Goal: Task Accomplishment & Management: Complete application form

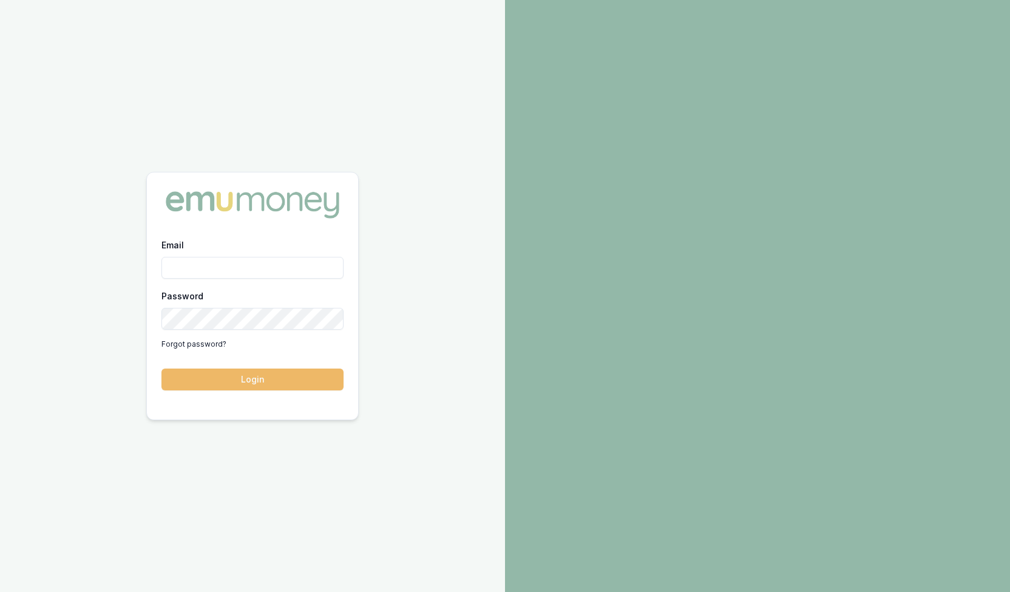
type input "steven.nguyen@emumoney.com.au"
click at [258, 385] on button "Login" at bounding box center [252, 379] width 182 height 22
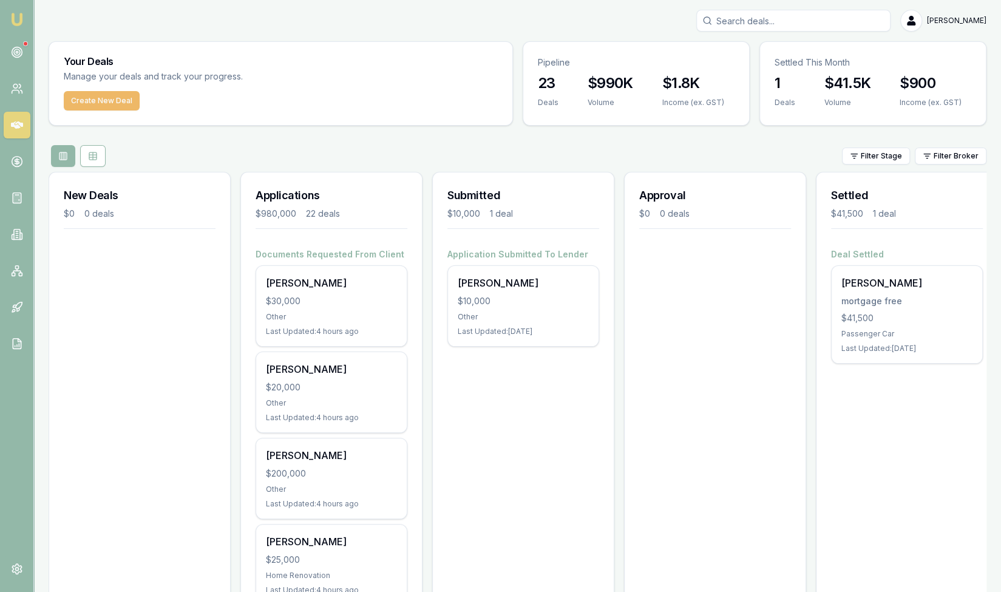
click at [106, 97] on button "Create New Deal" at bounding box center [102, 100] width 76 height 19
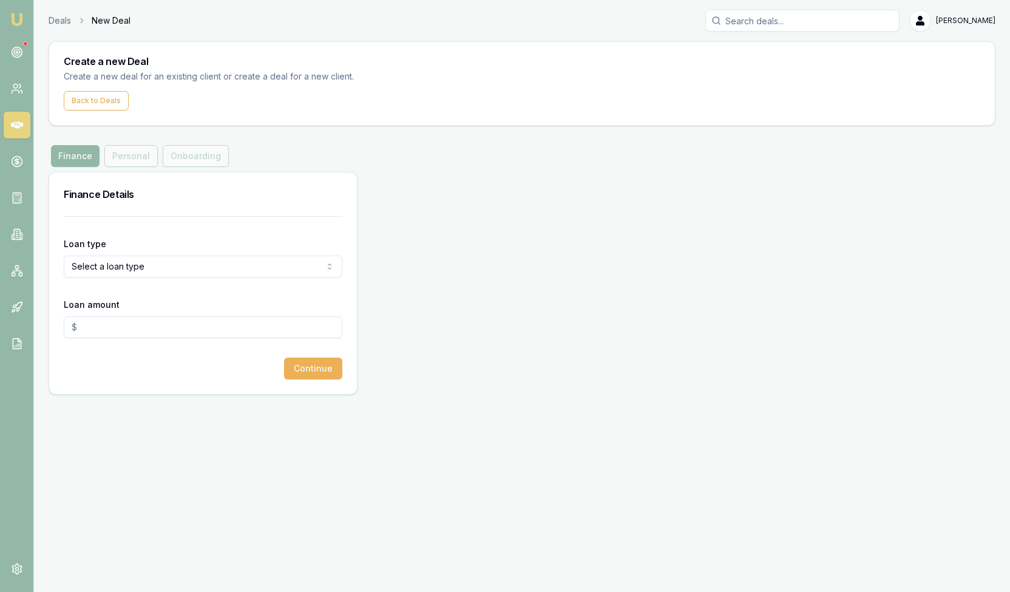
click at [127, 265] on html "Emu Broker Deals New Deal [PERSON_NAME] Toggle Menu Create a new Deal Create a …" at bounding box center [505, 296] width 1010 height 592
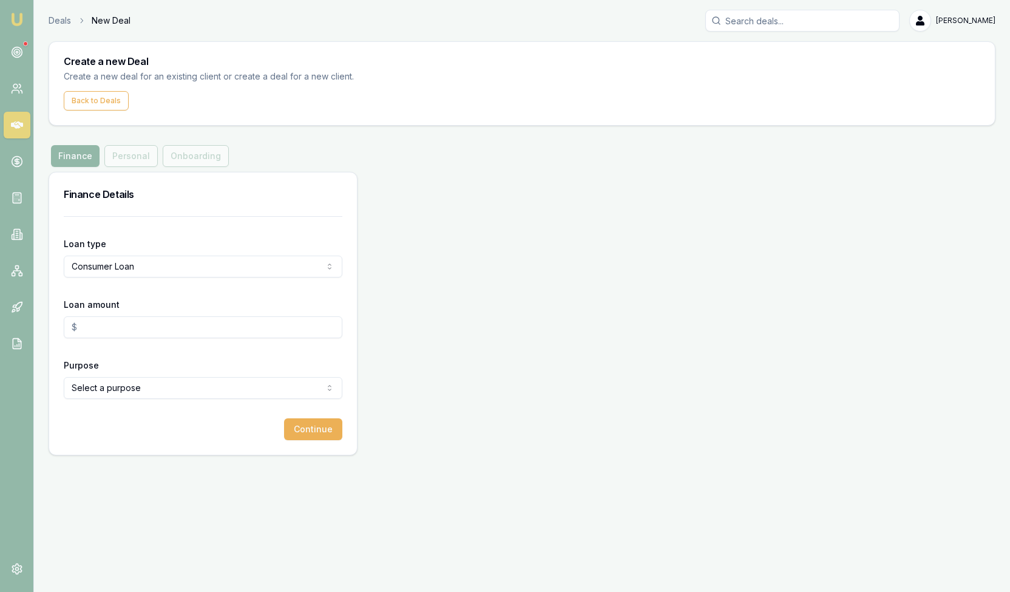
click at [113, 325] on input "Loan amount" at bounding box center [203, 327] width 279 height 22
type input "$150,000.00"
click at [124, 450] on div "Loan type Consumer Loan Consumer Loan Consumer Asset Commercial Loan Commercial…" at bounding box center [203, 335] width 308 height 239
click at [134, 390] on html "Emu Broker Deals New Deal Steven Nguyen Toggle Menu Create a new Deal Create a …" at bounding box center [505, 296] width 1010 height 592
select select "OTHER"
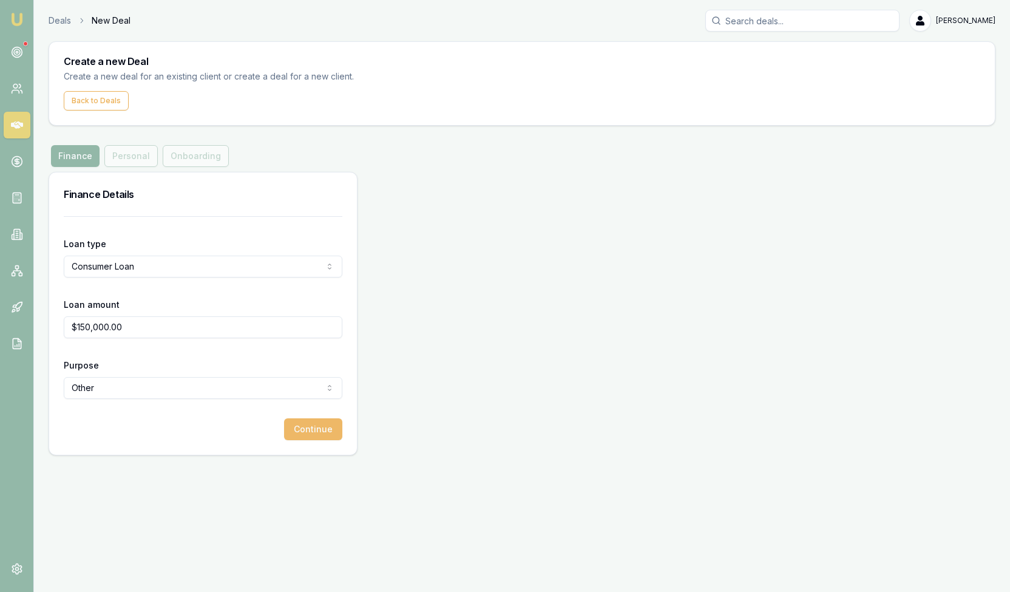
click at [314, 435] on button "Continue" at bounding box center [313, 429] width 58 height 22
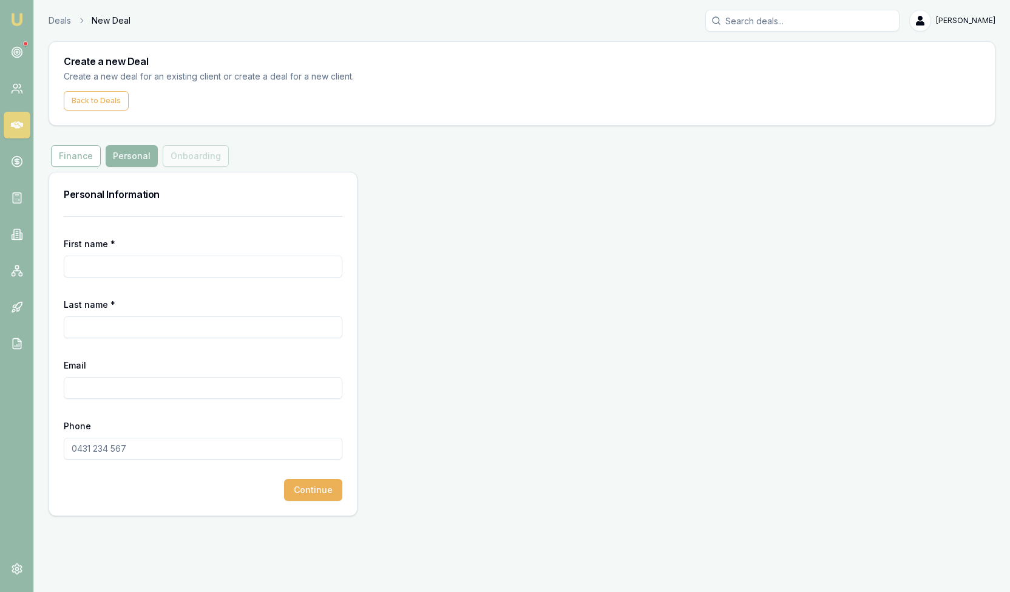
click at [104, 269] on input "First name *" at bounding box center [203, 267] width 279 height 22
click at [136, 265] on input "First name *" at bounding box center [203, 267] width 279 height 22
type input "[PERSON_NAME]"
type input "kamuzonde"
click at [105, 383] on input "Email" at bounding box center [203, 388] width 279 height 22
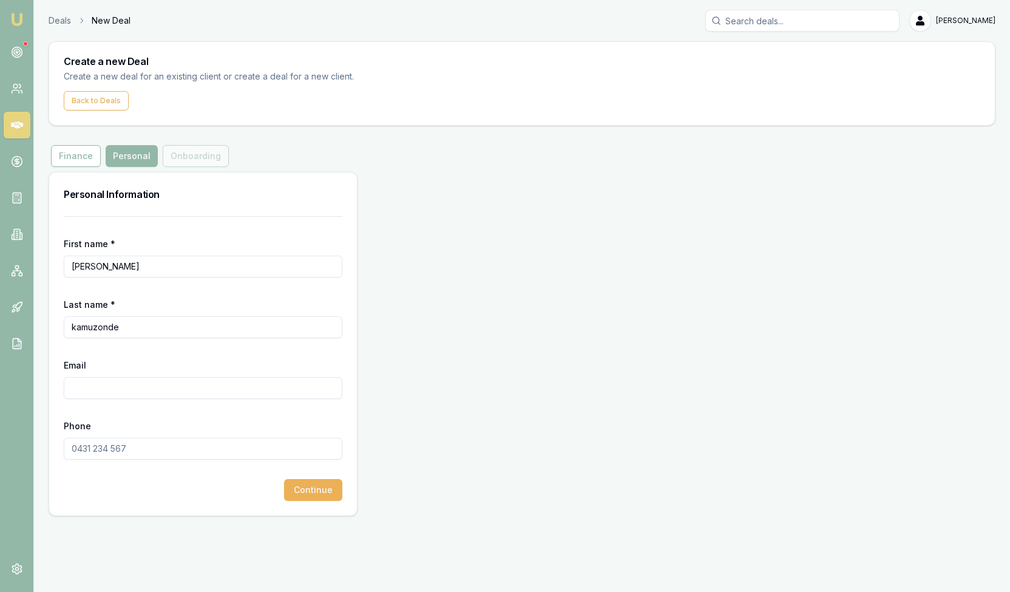
click at [85, 376] on div "Email" at bounding box center [203, 377] width 279 height 41
click at [86, 384] on input "Email" at bounding box center [203, 388] width 279 height 22
paste input "[EMAIL_ADDRESS][DOMAIN_NAME]"
type input "[EMAIL_ADDRESS][DOMAIN_NAME]"
click at [112, 451] on input "Phone" at bounding box center [203, 449] width 279 height 22
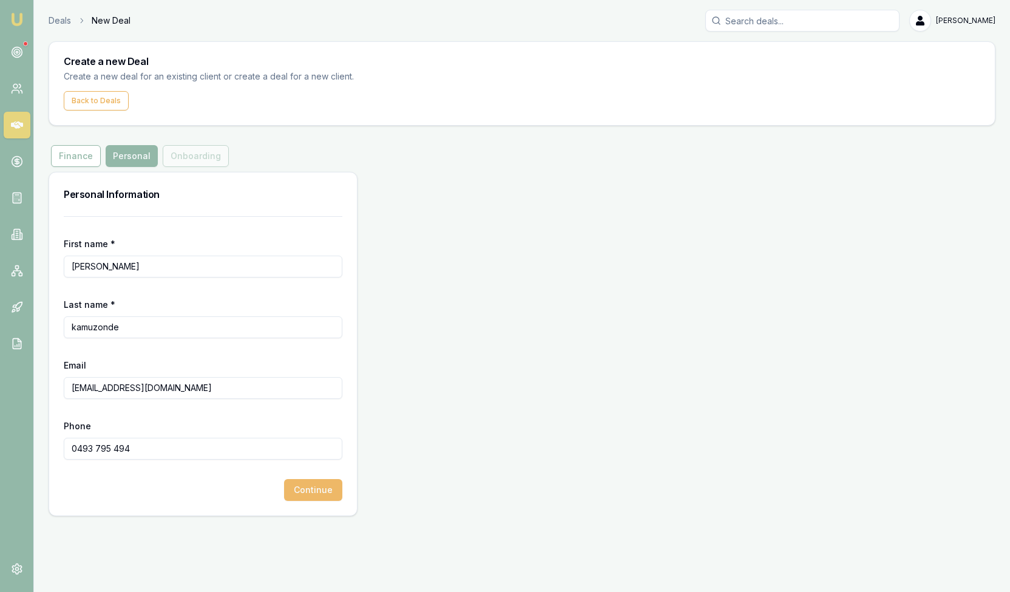
type input "0493 795 494"
click at [302, 495] on button "Continue" at bounding box center [313, 490] width 58 height 22
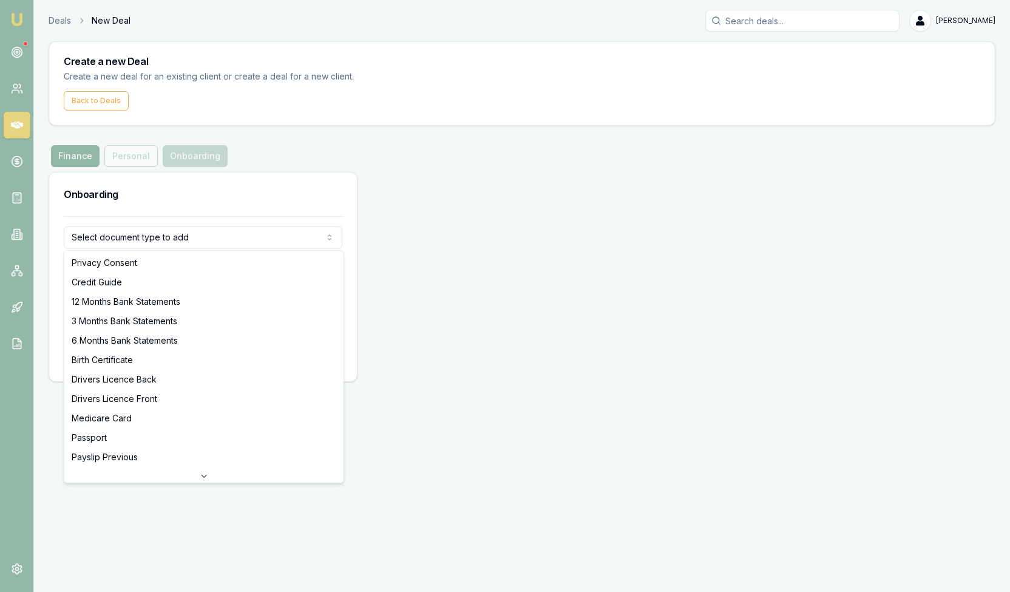
click at [174, 233] on html "Emu Broker Deals New Deal Steven Nguyen Toggle Menu Create a new Deal Create a …" at bounding box center [505, 296] width 1010 height 592
click at [177, 547] on html "Emu Broker Deals New Deal Steven Nguyen Toggle Menu Create a new Deal Create a …" at bounding box center [505, 296] width 1010 height 592
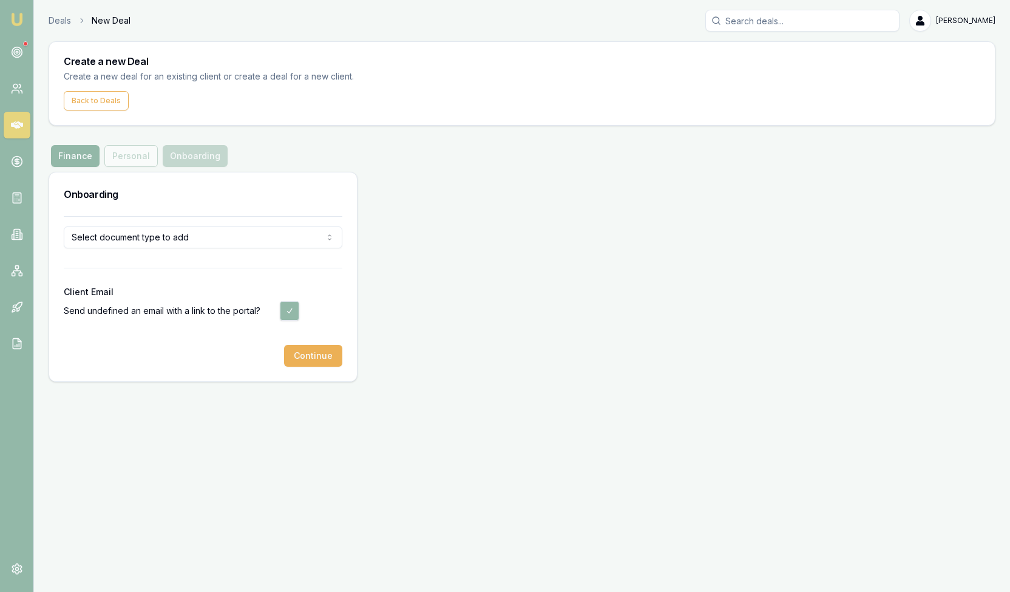
click at [114, 237] on html "Emu Broker Deals New Deal Steven Nguyen Toggle Menu Create a new Deal Create a …" at bounding box center [505, 296] width 1010 height 592
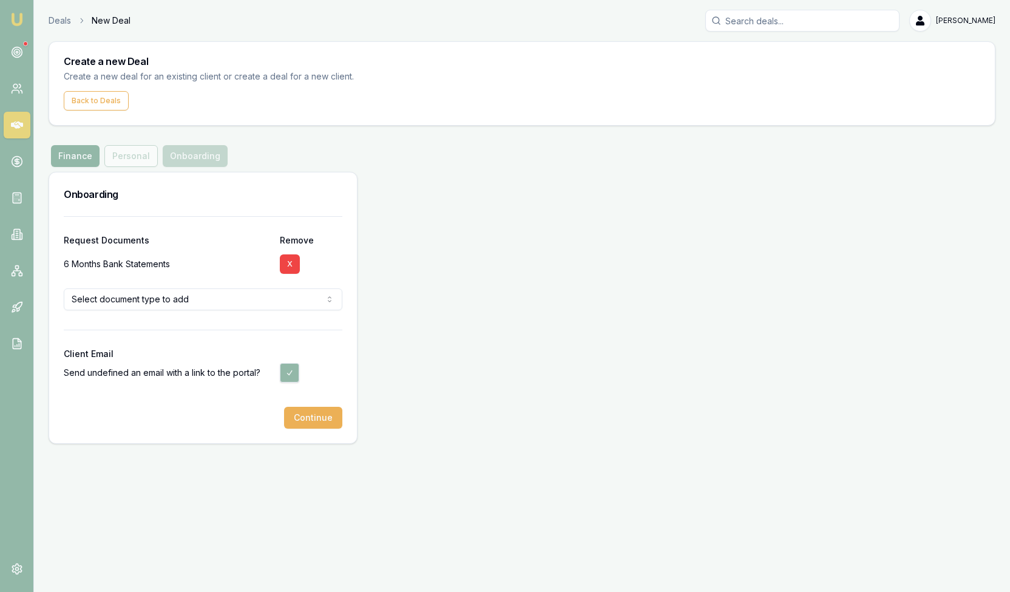
click at [201, 305] on html "Emu Broker Deals New Deal Steven Nguyen Toggle Menu Create a new Deal Create a …" at bounding box center [505, 296] width 1010 height 592
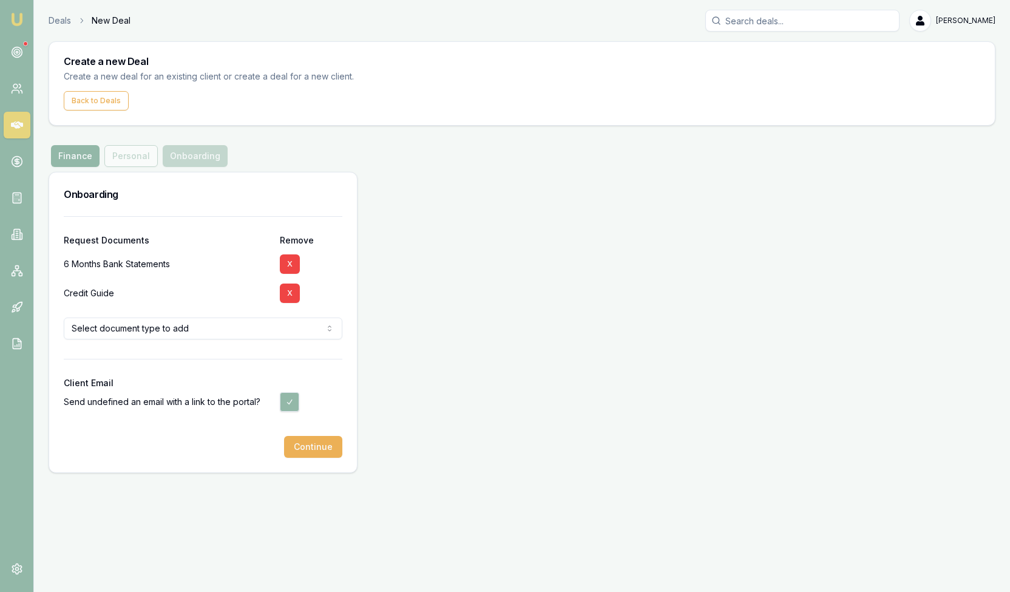
click at [169, 325] on html "Emu Broker Deals New Deal Steven Nguyen Toggle Menu Create a new Deal Create a …" at bounding box center [505, 296] width 1010 height 592
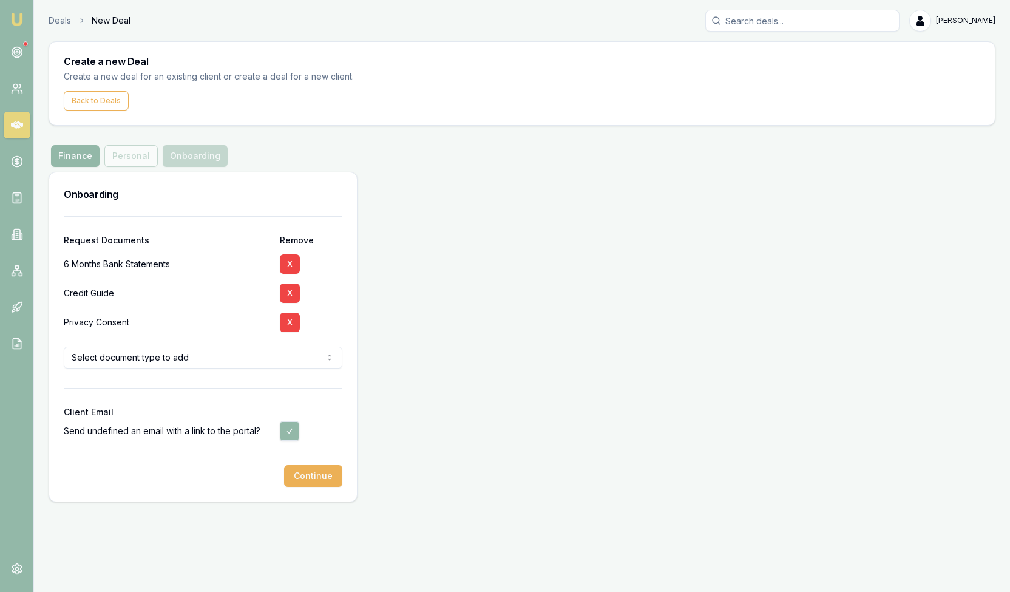
click at [179, 357] on html "Emu Broker Deals New Deal Steven Nguyen Toggle Menu Create a new Deal Create a …" at bounding box center [505, 296] width 1010 height 592
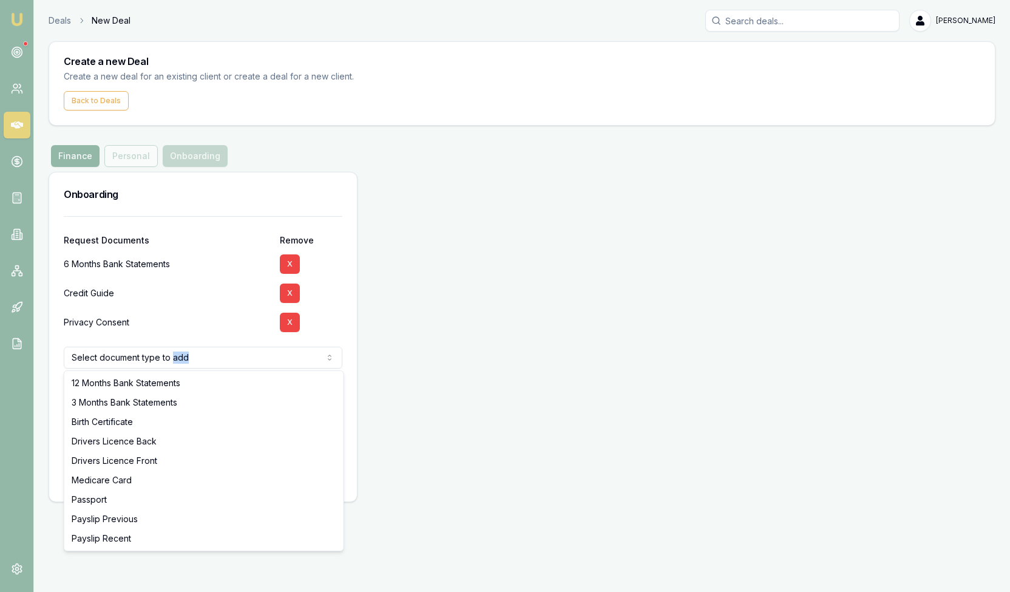
click at [232, 361] on html "Emu Broker Deals New Deal Steven Nguyen Toggle Menu Create a new Deal Create a …" at bounding box center [505, 296] width 1010 height 592
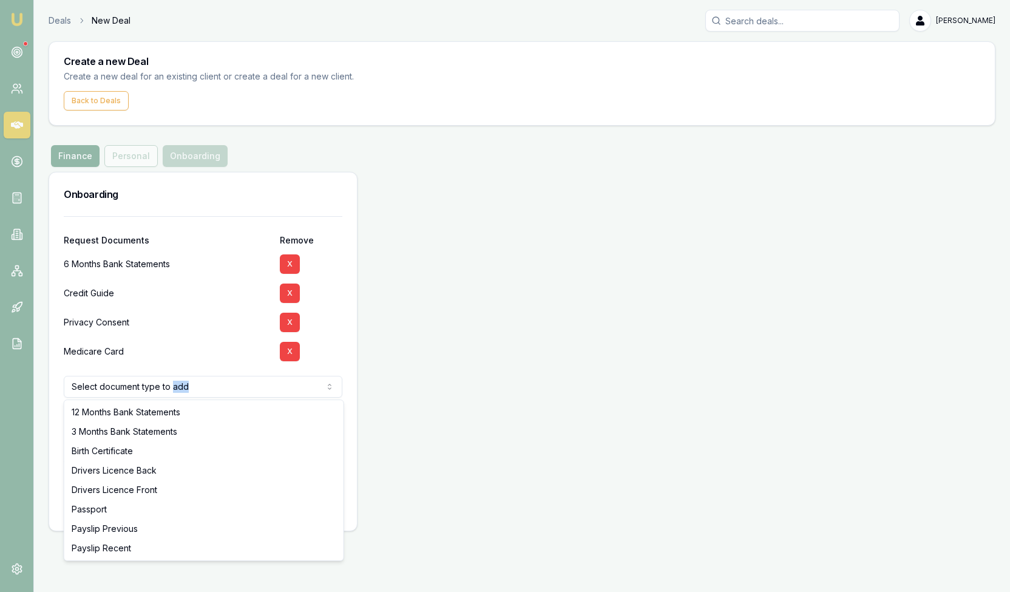
click at [214, 389] on html "Emu Broker Deals New Deal Steven Nguyen Toggle Menu Create a new Deal Create a …" at bounding box center [505, 296] width 1010 height 592
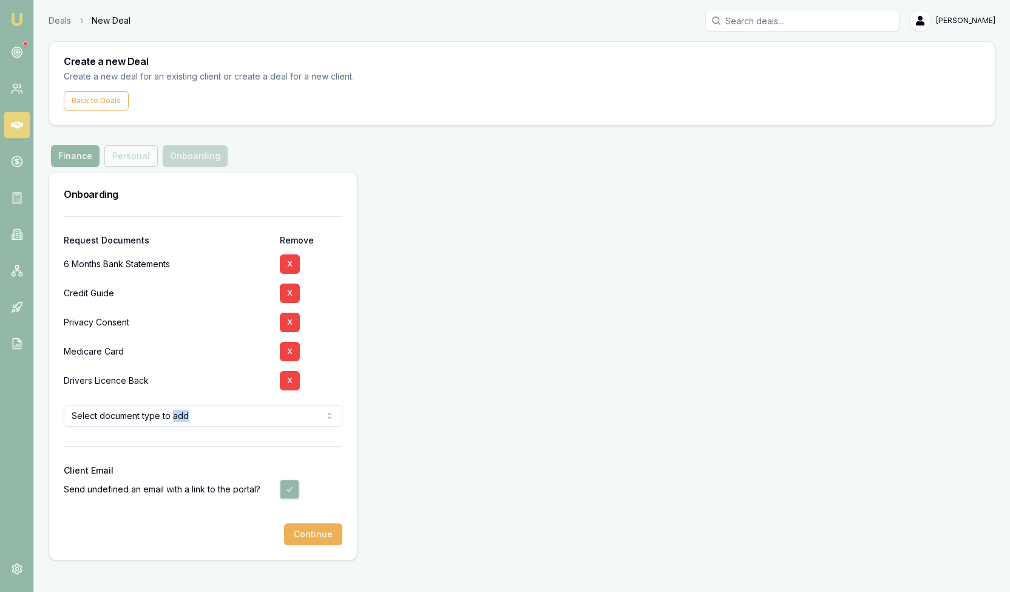
click at [227, 418] on html "Emu Broker Deals New Deal Steven Nguyen Toggle Menu Create a new Deal Create a …" at bounding box center [505, 296] width 1010 height 592
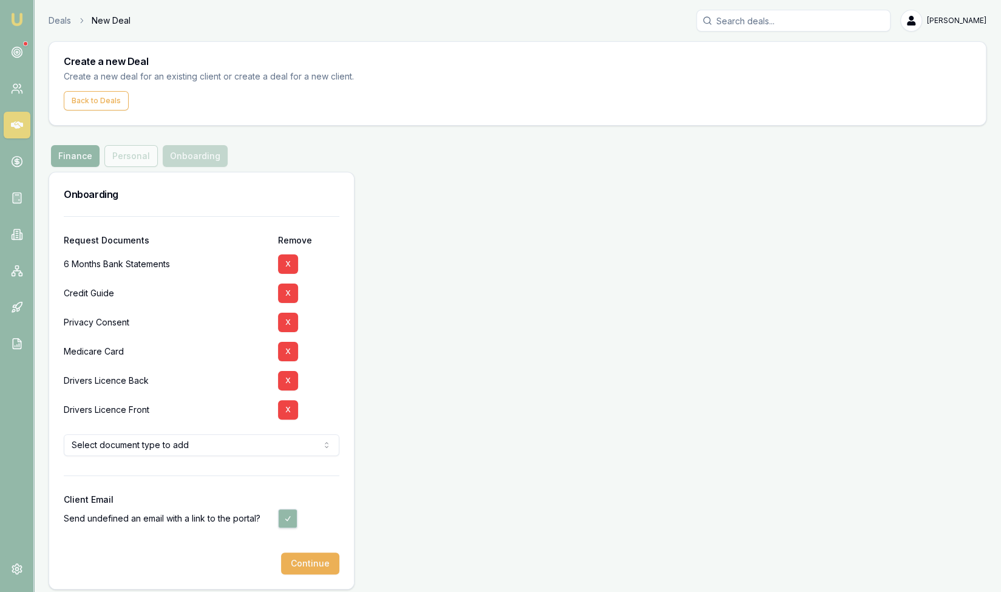
click at [172, 587] on div "Request Documents Remove 6 Months Bank Statements X Credit Guide X Privacy Cons…" at bounding box center [201, 402] width 305 height 373
click at [314, 569] on button "Continue" at bounding box center [310, 563] width 58 height 22
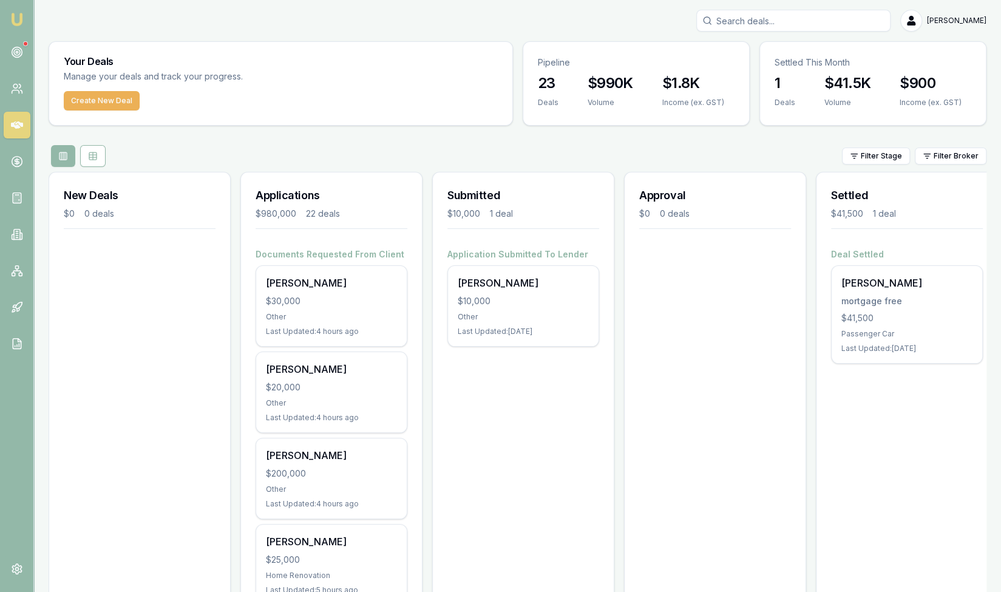
drag, startPoint x: 115, startPoint y: 99, endPoint x: 142, endPoint y: 109, distance: 29.0
click at [115, 100] on button "Create New Deal" at bounding box center [102, 100] width 76 height 19
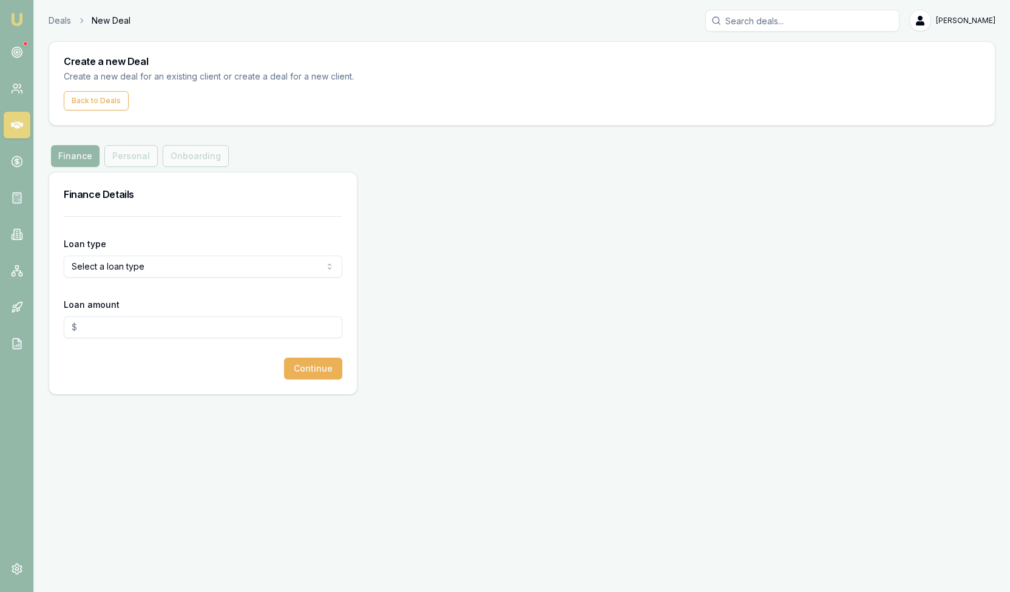
click at [115, 268] on html "Emu Broker Deals New Deal [PERSON_NAME] Toggle Menu Create a new Deal Create a …" at bounding box center [505, 296] width 1010 height 592
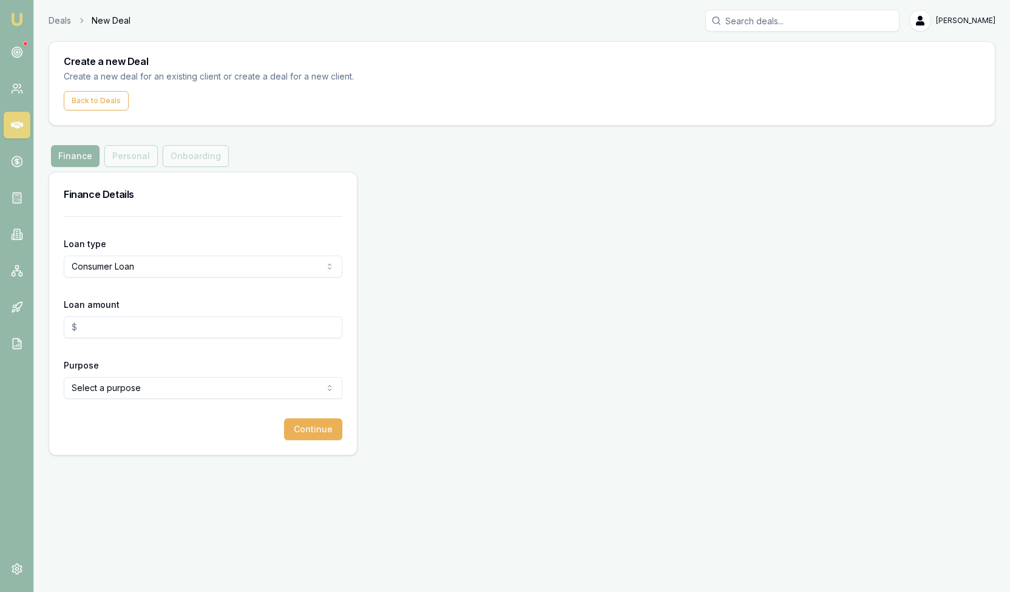
click at [109, 326] on input "Loan amount" at bounding box center [203, 327] width 279 height 22
type input "$150,000.00"
drag, startPoint x: 123, startPoint y: 435, endPoint x: 126, endPoint y: 411, distance: 24.4
click at [124, 435] on div "Continue" at bounding box center [203, 429] width 279 height 22
click at [124, 387] on html "Emu Broker Deals New Deal [PERSON_NAME] Toggle Menu Create a new Deal Create a …" at bounding box center [505, 296] width 1010 height 592
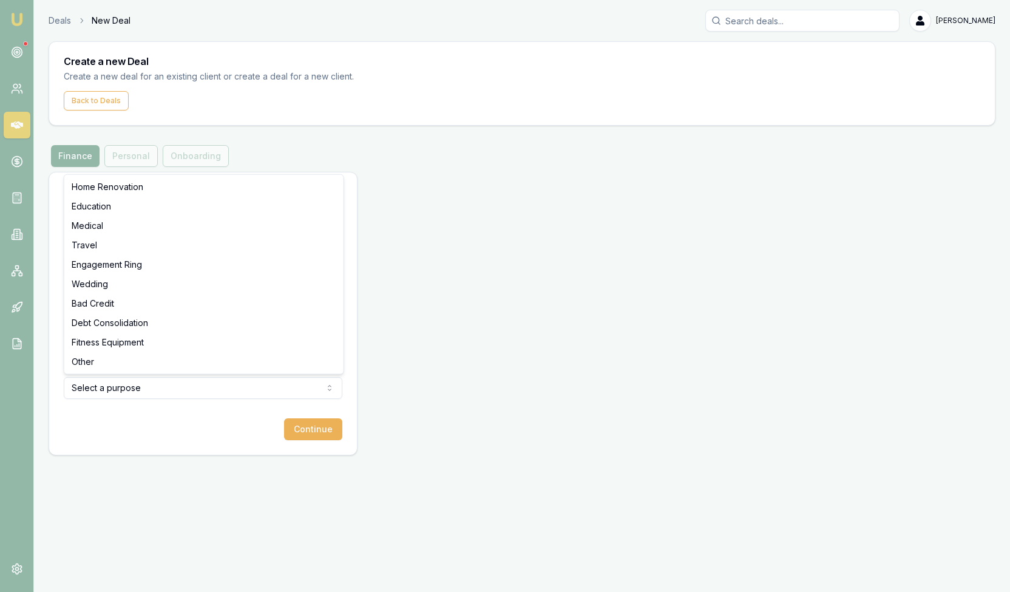
select select "OTHER"
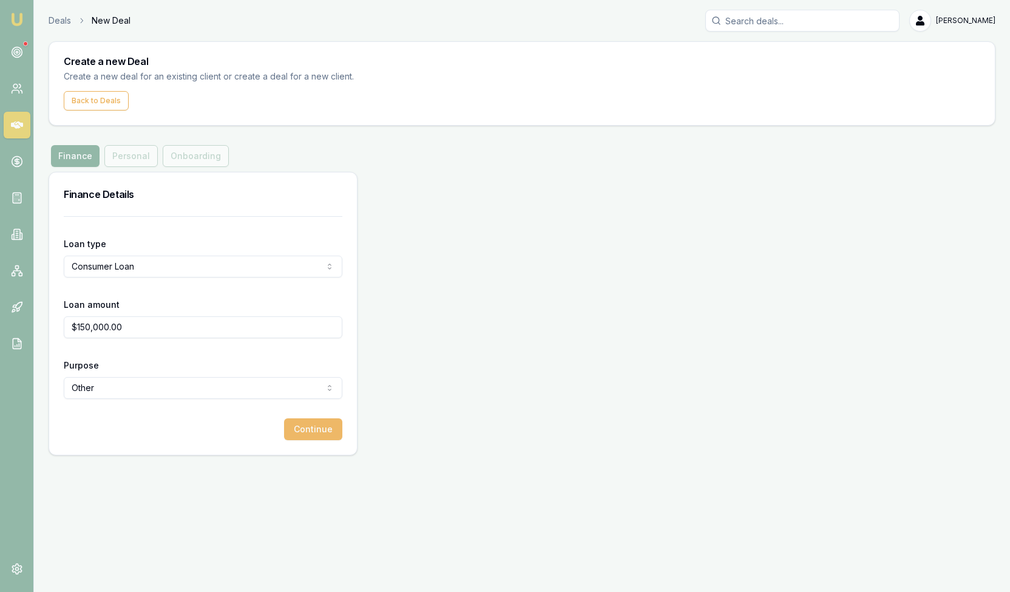
click at [308, 434] on button "Continue" at bounding box center [313, 429] width 58 height 22
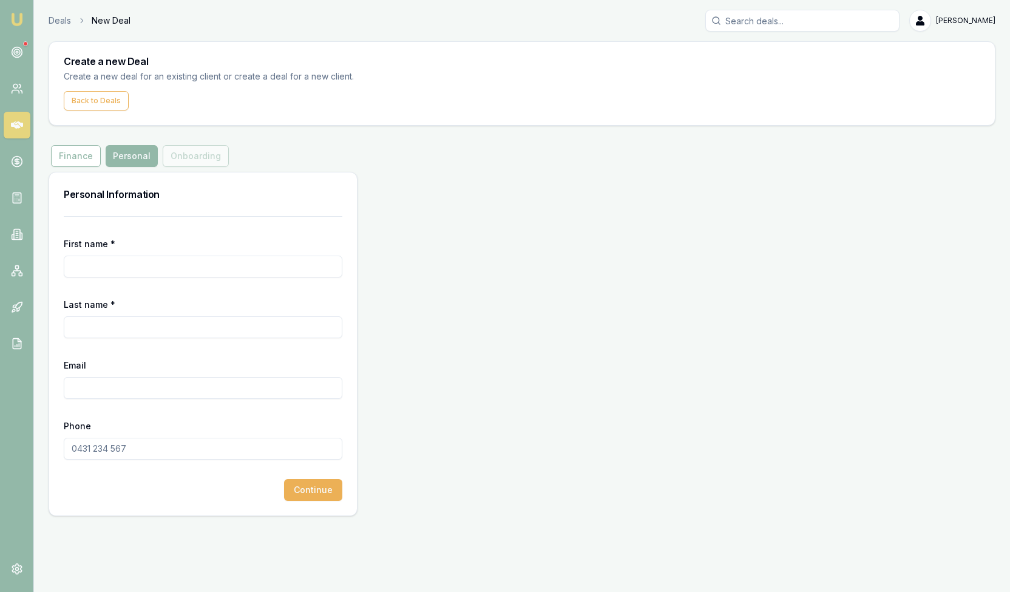
click at [171, 264] on input "First name *" at bounding box center [203, 267] width 279 height 22
type input "t"
click at [102, 386] on input "Email" at bounding box center [203, 388] width 279 height 22
paste input "[EMAIL_ADDRESS][DOMAIN_NAME]"
type input "[EMAIL_ADDRESS][DOMAIN_NAME]"
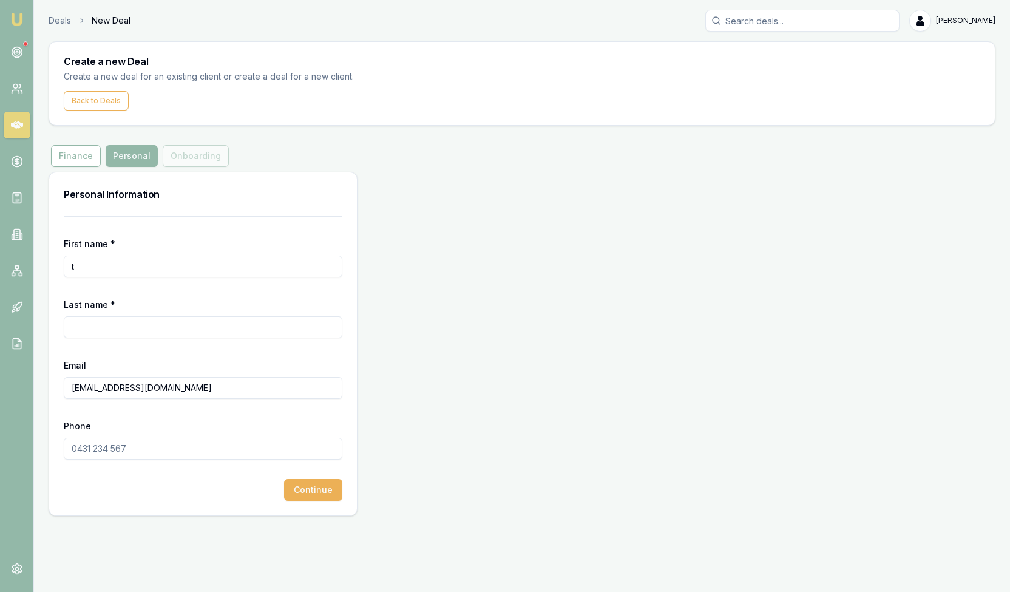
click at [97, 265] on input "t" at bounding box center [203, 267] width 279 height 22
type input "t"
type input "[PERSON_NAME]"
type input "Kamuzonde"
click at [311, 489] on button "Continue" at bounding box center [313, 490] width 58 height 22
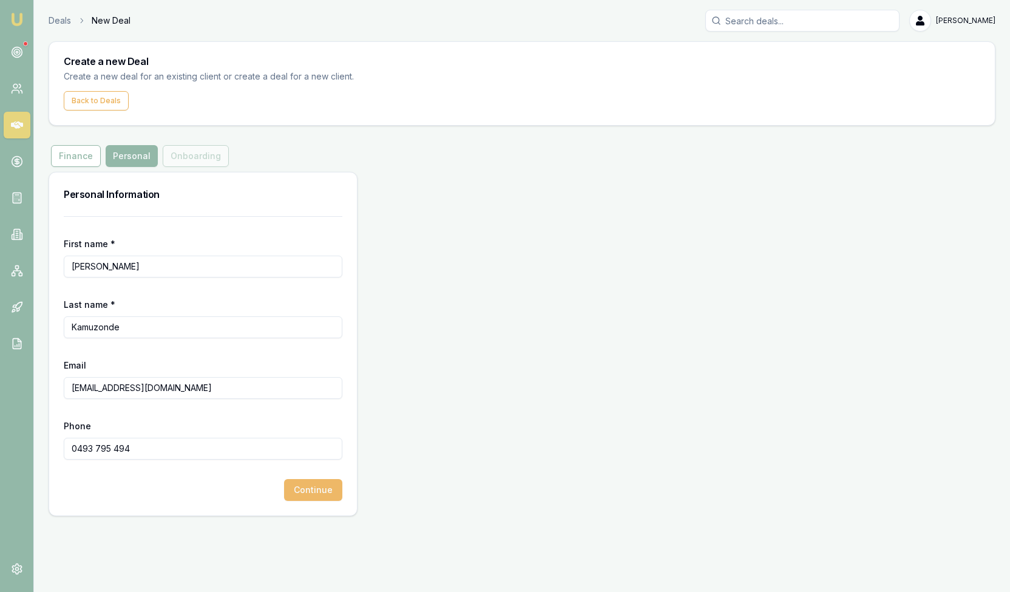
type input "0493 795 494"
click at [300, 485] on button "Continue" at bounding box center [313, 490] width 58 height 22
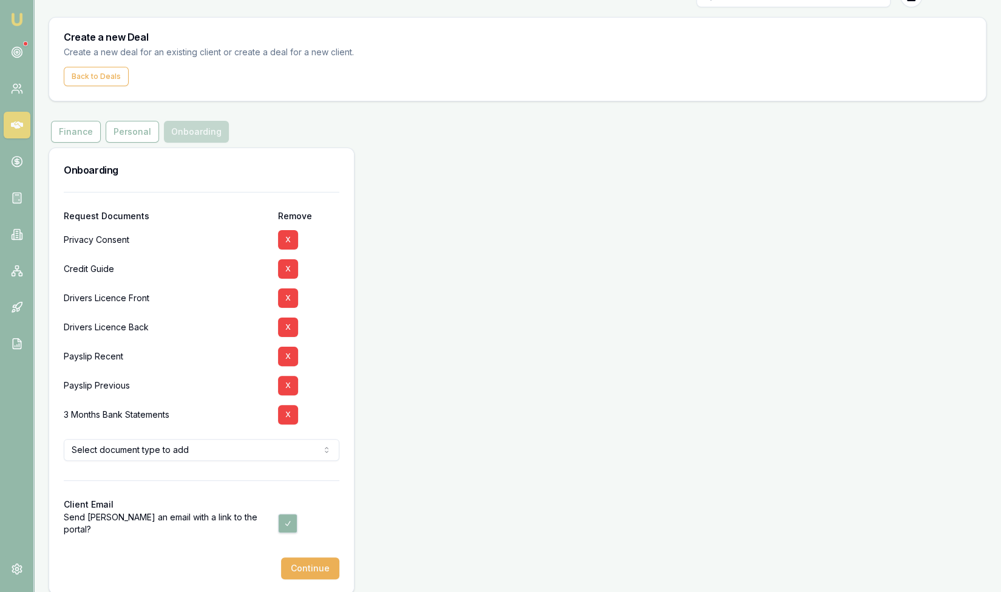
scroll to position [35, 0]
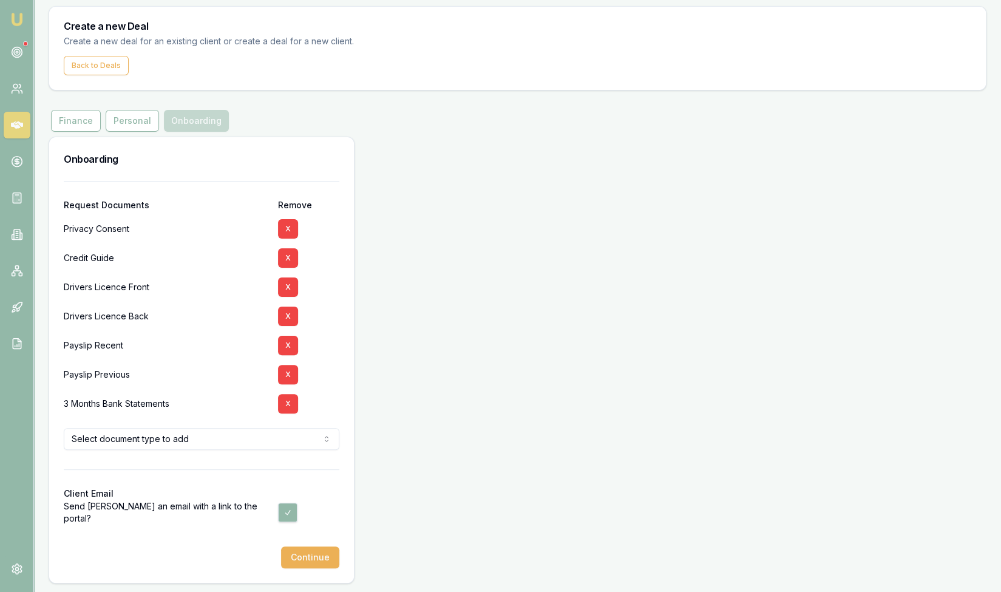
drag, startPoint x: 286, startPoint y: 405, endPoint x: 270, endPoint y: 406, distance: 16.4
click at [287, 405] on button "X" at bounding box center [288, 403] width 20 height 19
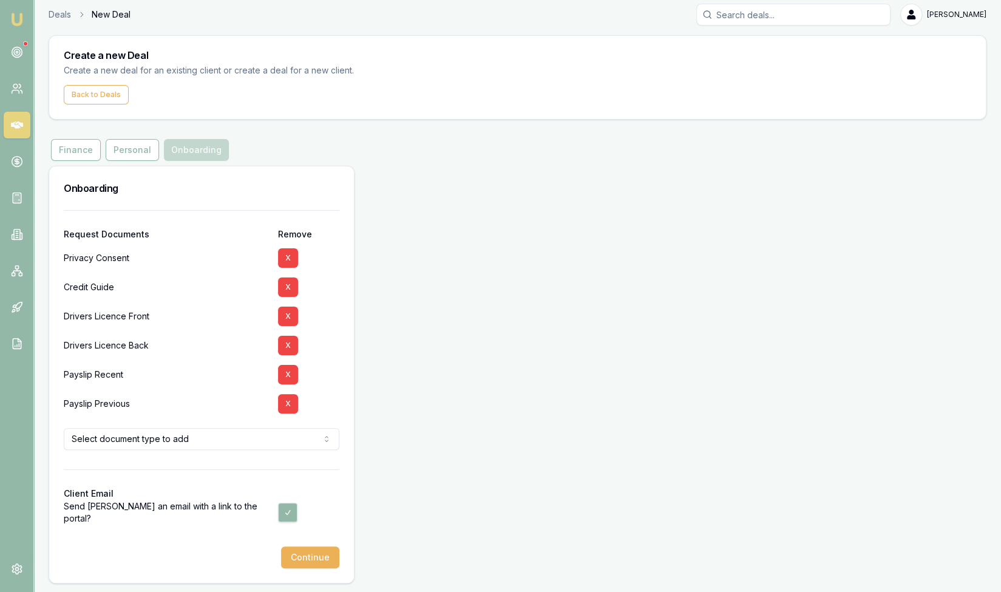
click at [160, 439] on html "Emu Broker Deals New Deal [PERSON_NAME] Toggle Menu Create a new Deal Create a …" at bounding box center [500, 290] width 1001 height 592
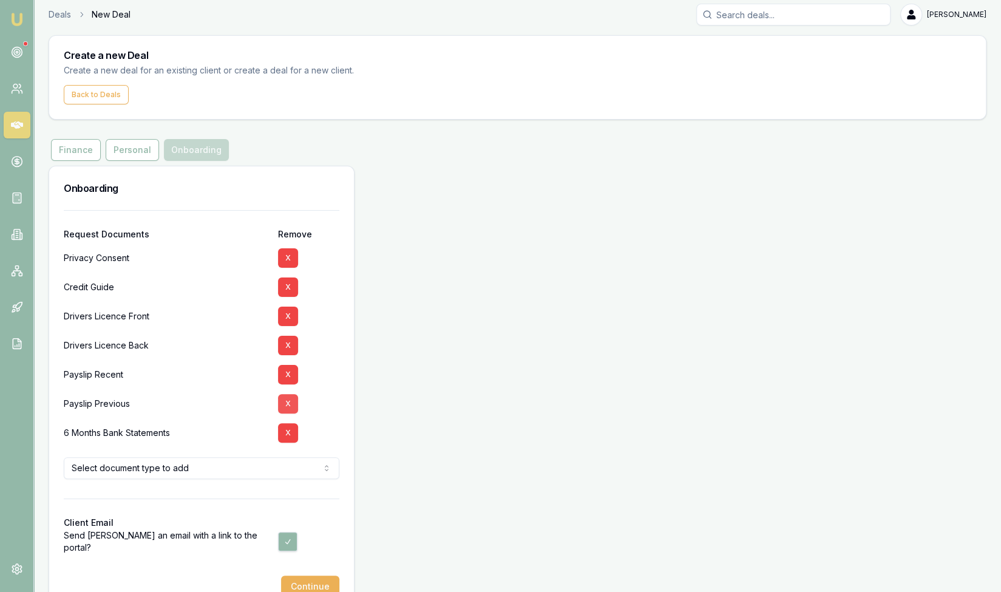
click at [288, 403] on button "X" at bounding box center [288, 403] width 20 height 19
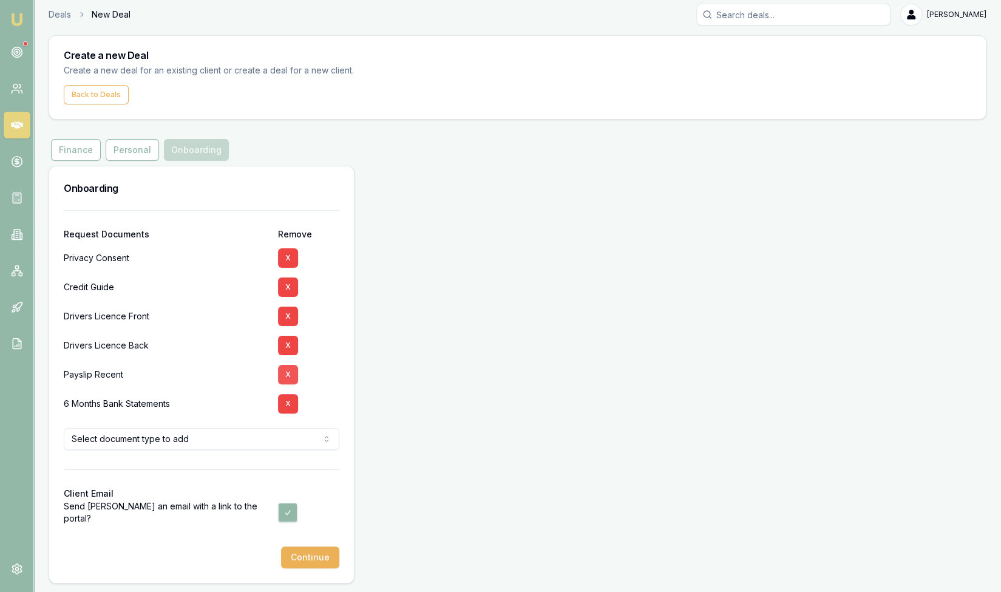
click at [286, 374] on button "X" at bounding box center [288, 374] width 20 height 19
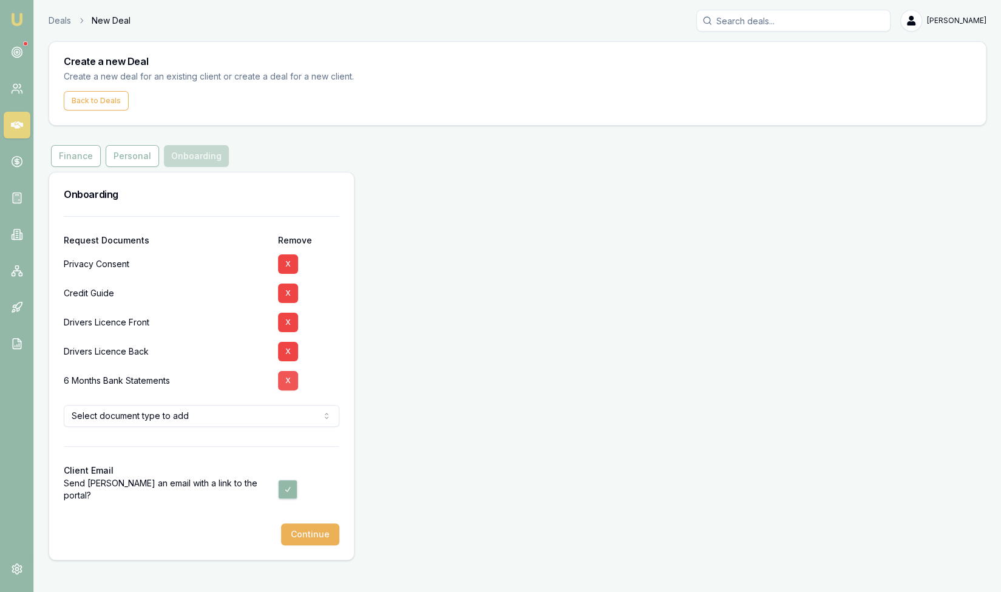
scroll to position [0, 0]
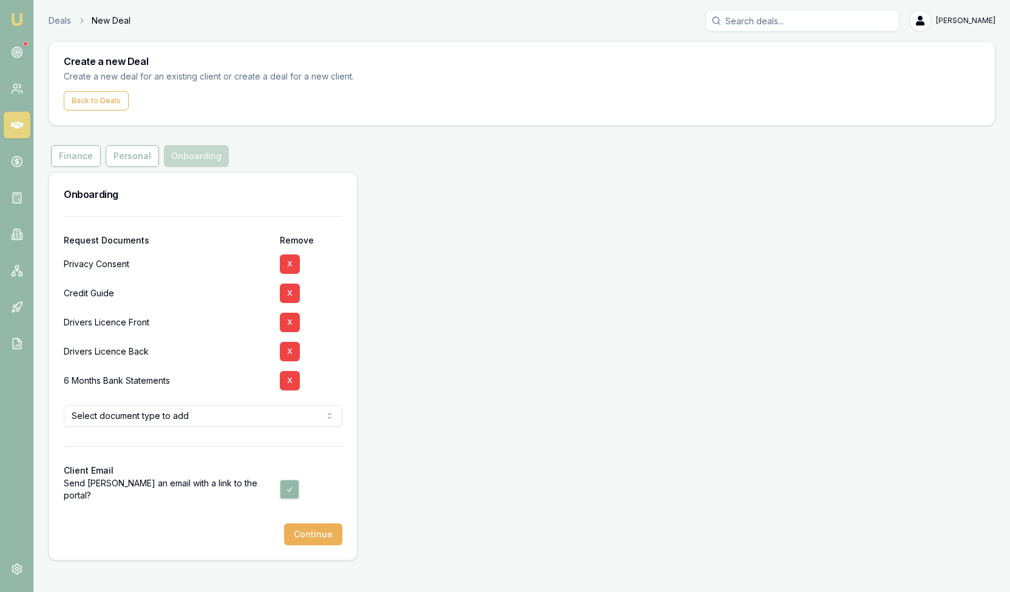
click at [167, 416] on html "Emu Broker Deals New Deal [PERSON_NAME] Toggle Menu Create a new Deal Create a …" at bounding box center [505, 296] width 1010 height 592
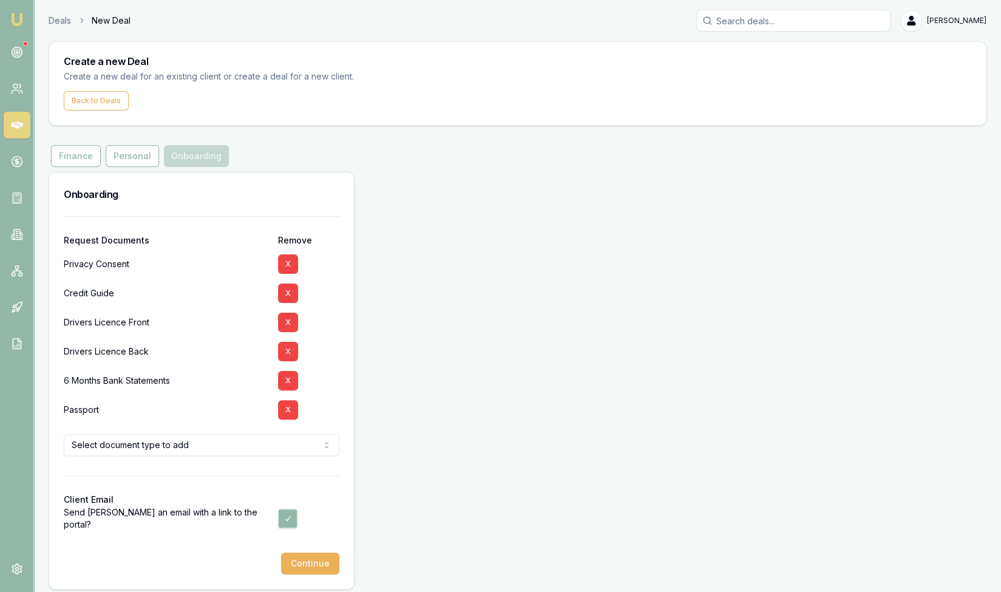
drag, startPoint x: 320, startPoint y: 564, endPoint x: 301, endPoint y: 562, distance: 18.9
click at [318, 565] on button "Continue" at bounding box center [310, 563] width 58 height 22
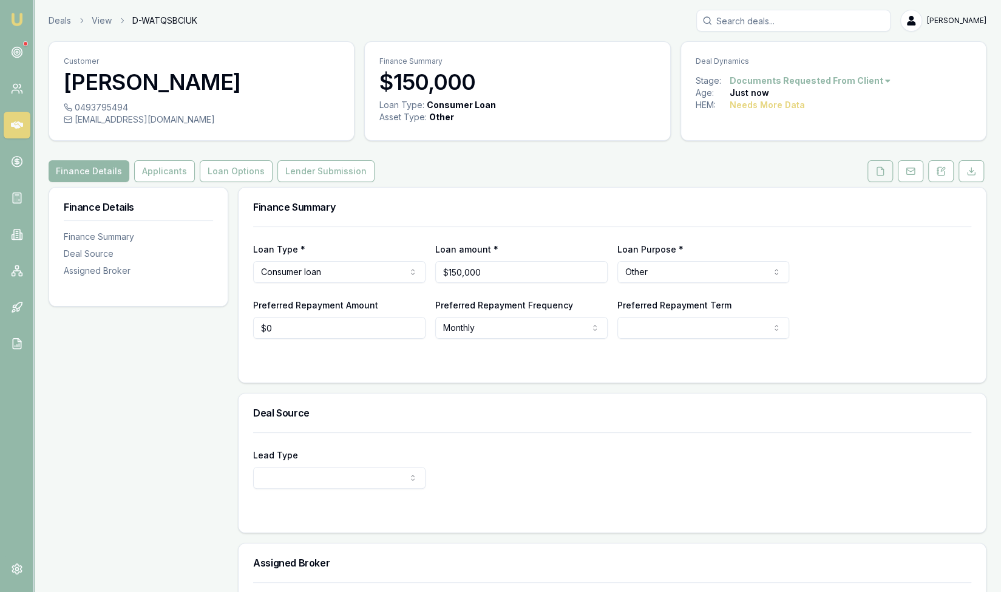
click at [880, 173] on icon at bounding box center [880, 171] width 10 height 10
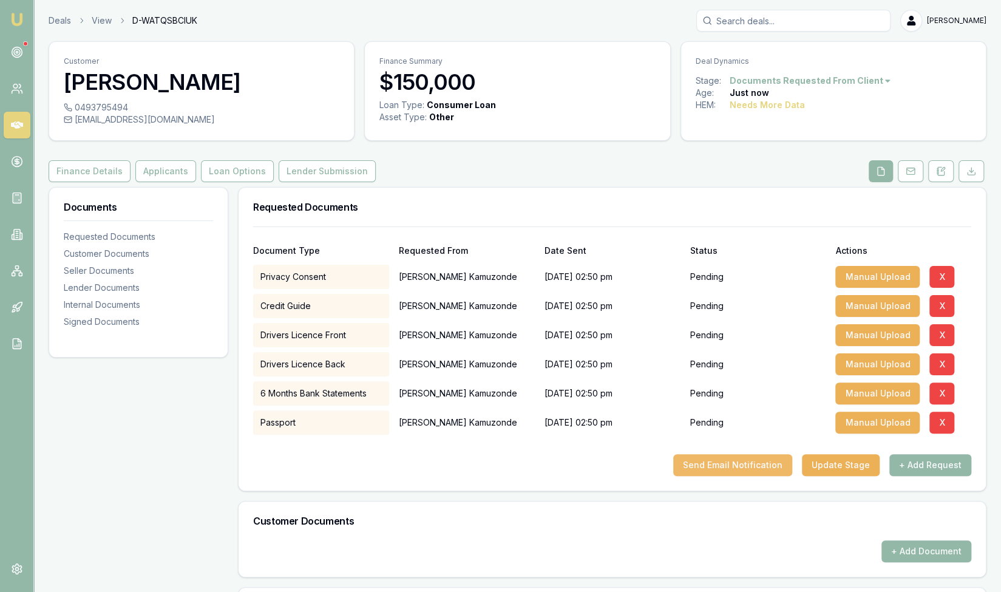
click at [741, 462] on button "Send Email Notification" at bounding box center [732, 465] width 119 height 22
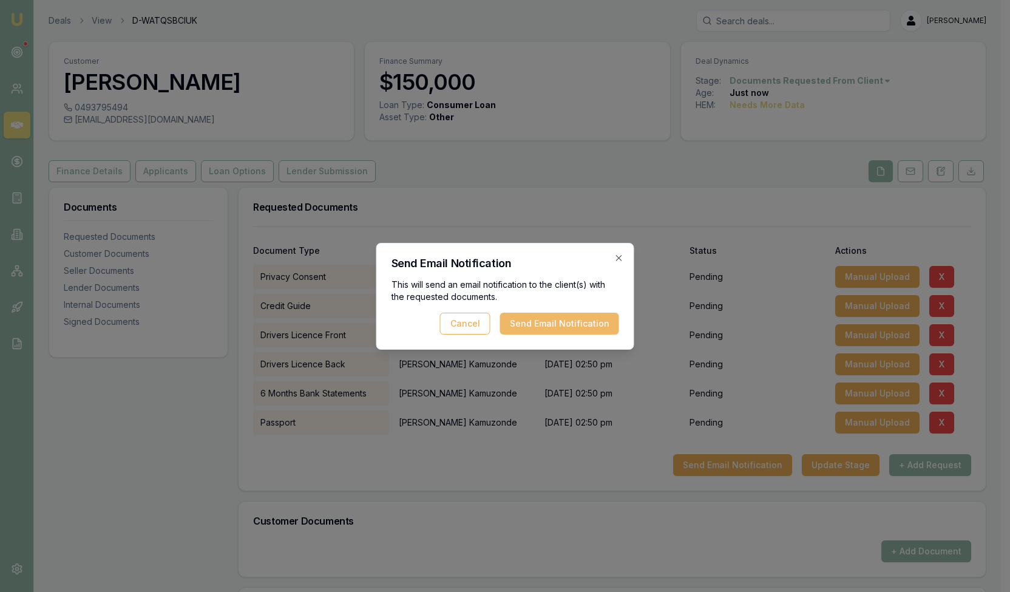
click at [570, 319] on button "Send Email Notification" at bounding box center [559, 324] width 119 height 22
